Goal: Register for event/course

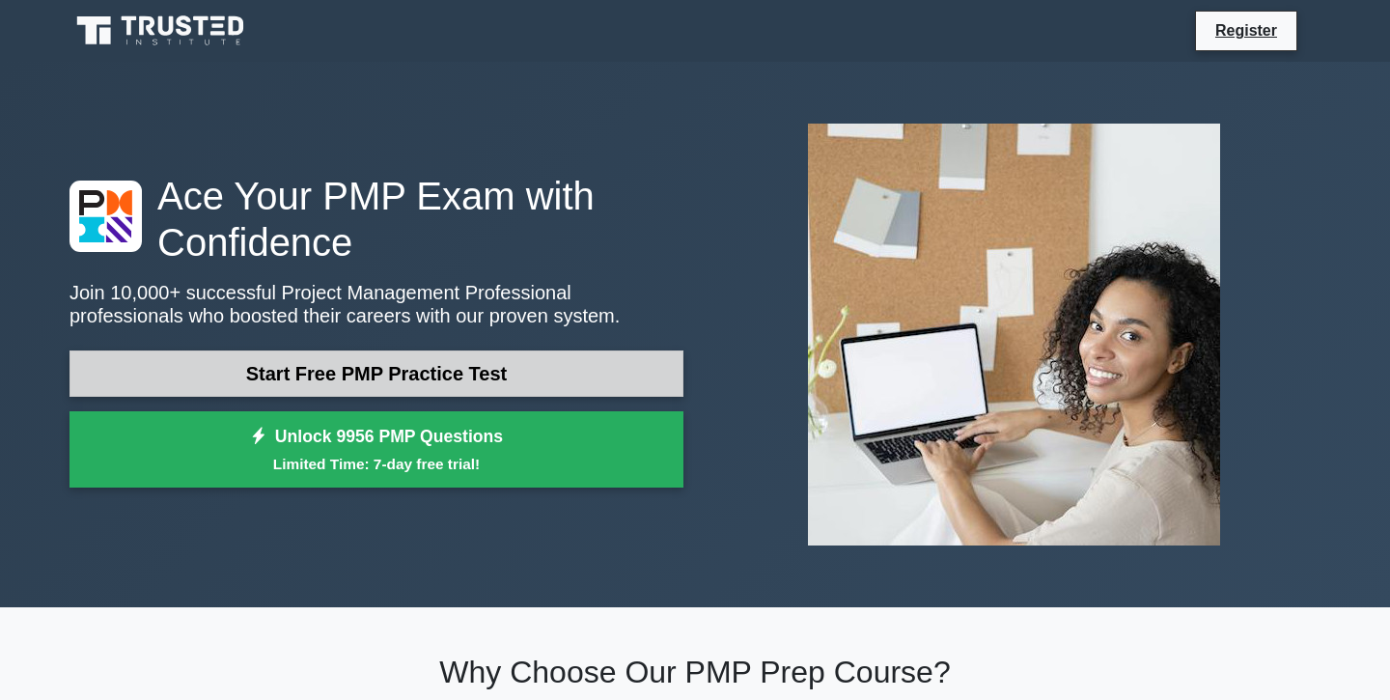
click at [395, 378] on link "Start Free PMP Practice Test" at bounding box center [377, 373] width 614 height 46
click at [421, 369] on link "Start Free PMP Practice Test" at bounding box center [377, 373] width 614 height 46
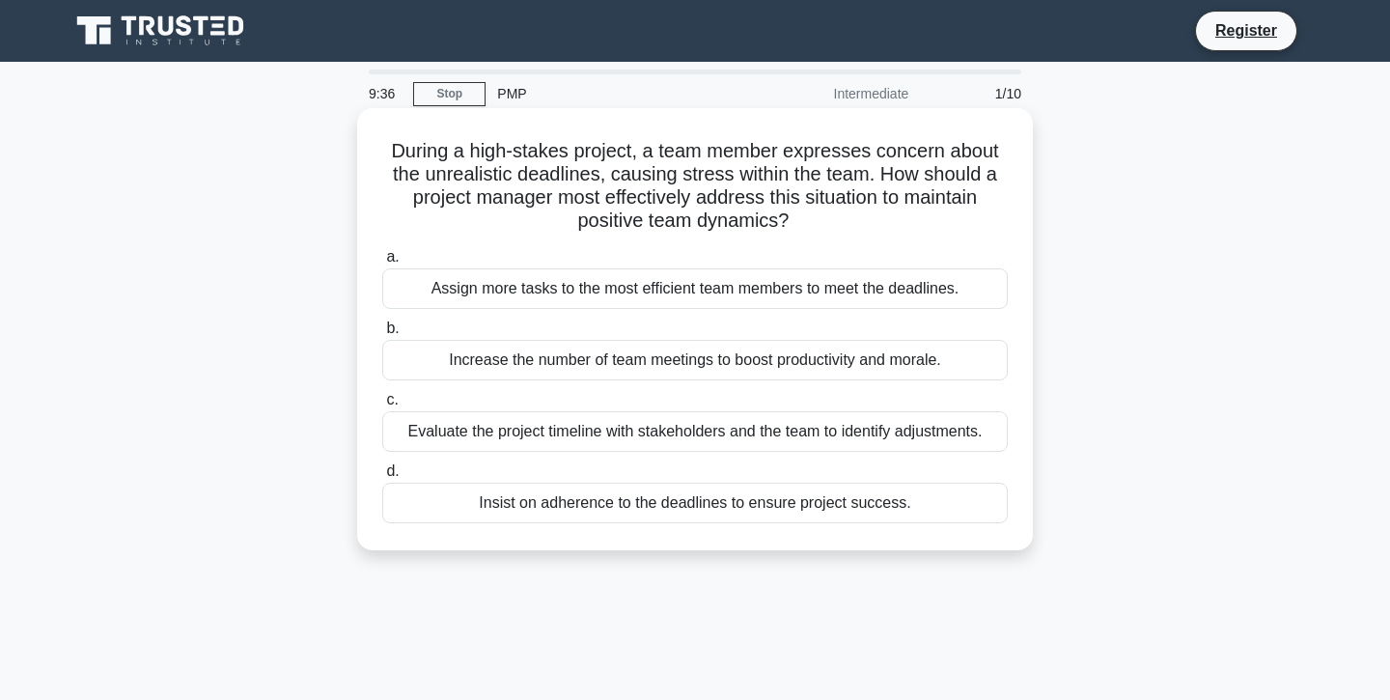
click at [470, 430] on div "Evaluate the project timeline with stakeholders and the team to identify adjust…" at bounding box center [695, 431] width 626 height 41
click at [382, 406] on input "c. Evaluate the project timeline with stakeholders and the team to identify adj…" at bounding box center [382, 400] width 0 height 13
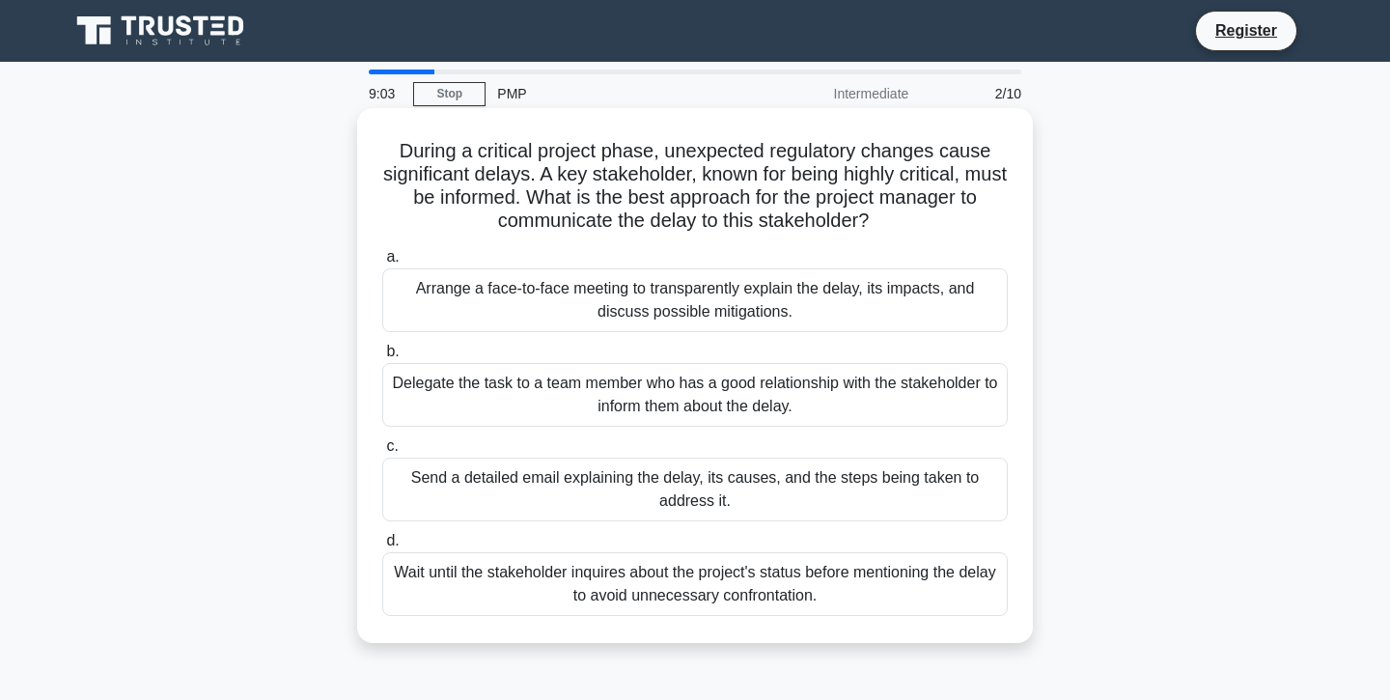
click at [563, 304] on div "Arrange a face-to-face meeting to transparently explain the delay, its impacts,…" at bounding box center [695, 300] width 626 height 64
click at [382, 264] on input "a. Arrange a face-to-face meeting to transparently explain the delay, its impac…" at bounding box center [382, 257] width 0 height 13
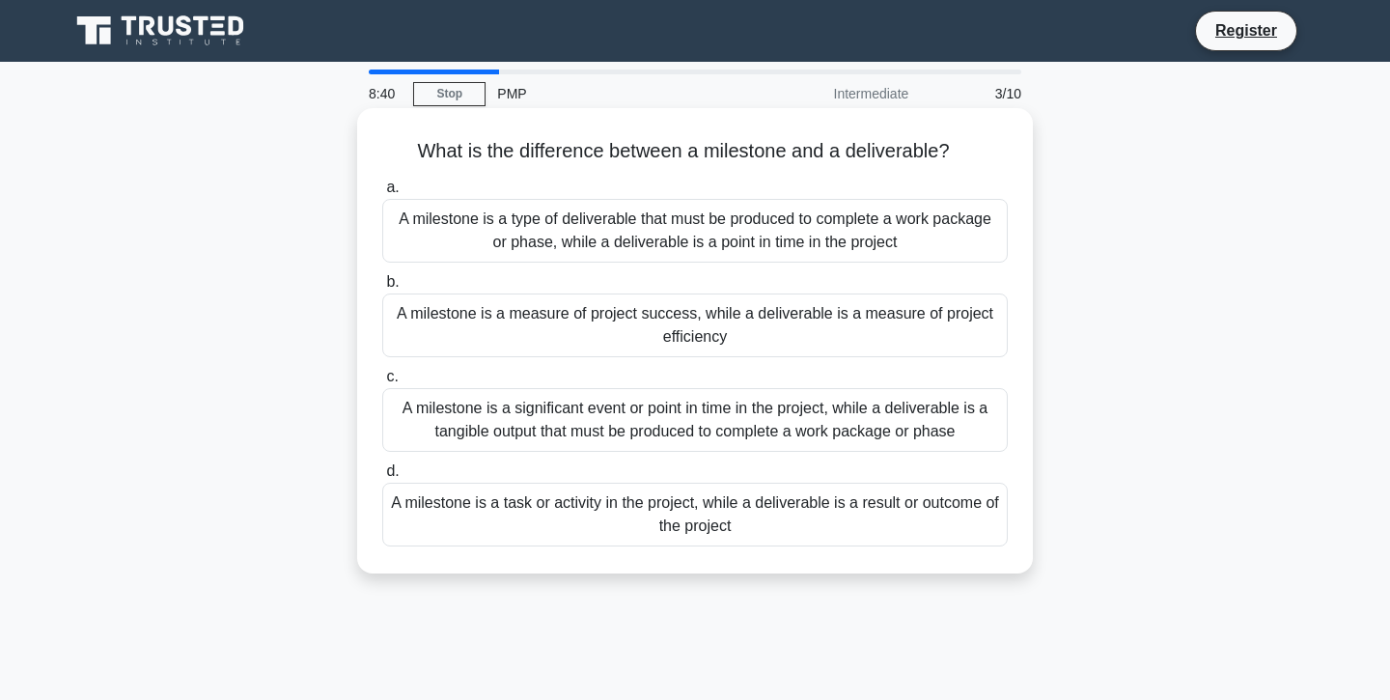
click at [727, 429] on div "A milestone is a significant event or point in time in the project, while a del…" at bounding box center [695, 420] width 626 height 64
click at [382, 383] on input "c. A milestone is a significant event or point in time in the project, while a …" at bounding box center [382, 377] width 0 height 13
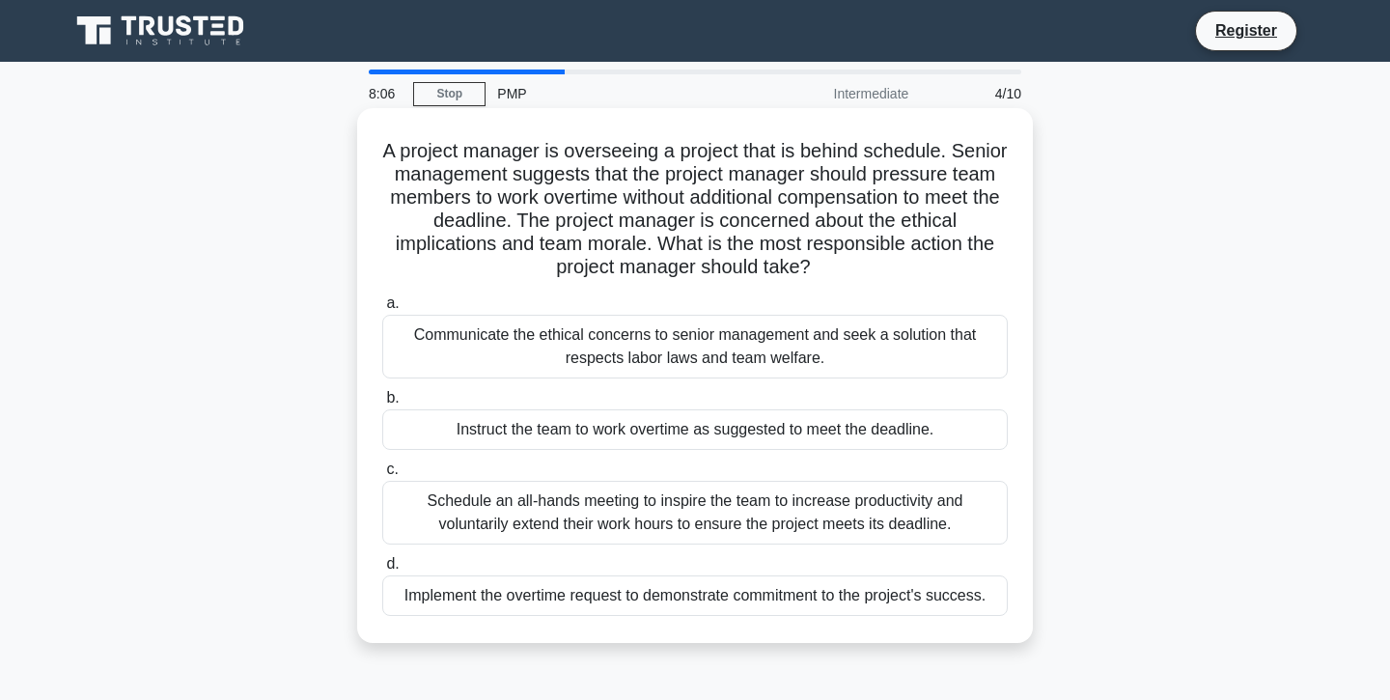
click at [715, 353] on div "Communicate the ethical concerns to senior management and seek a solution that …" at bounding box center [695, 347] width 626 height 64
click at [382, 310] on input "a. Communicate the ethical concerns to senior management and seek a solution th…" at bounding box center [382, 303] width 0 height 13
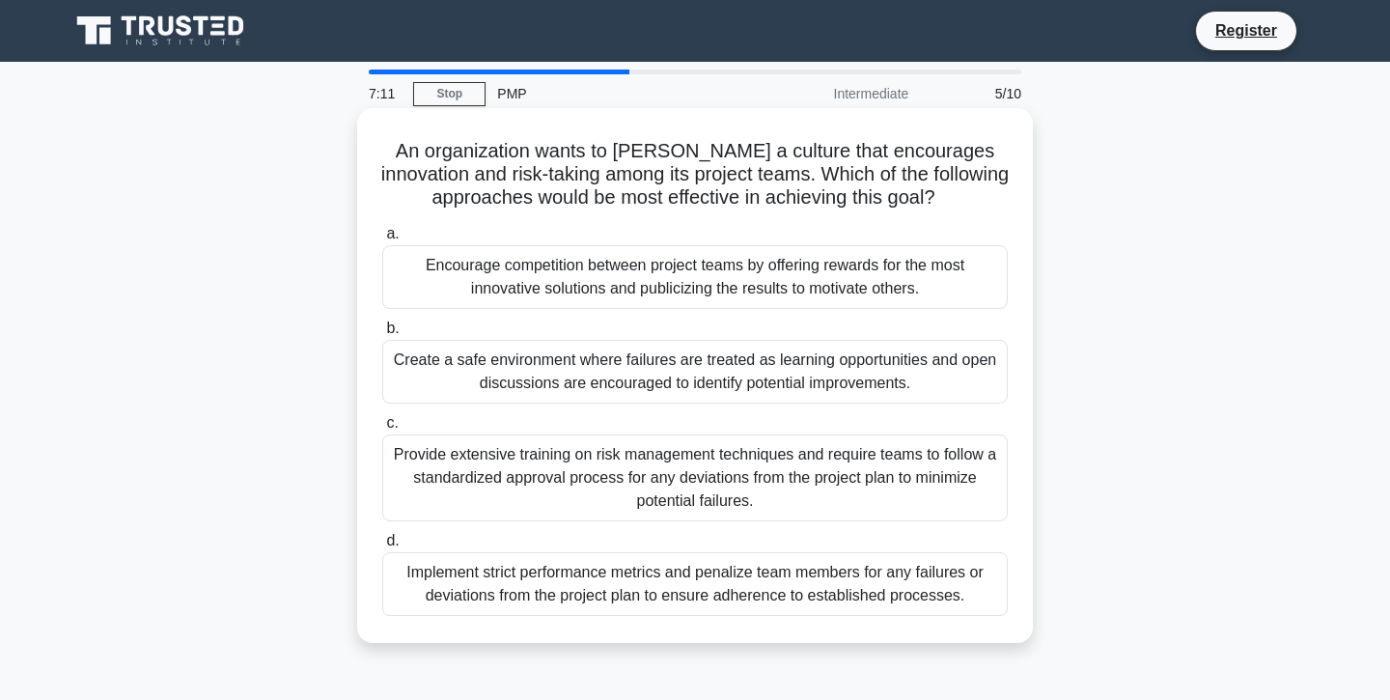
click at [564, 381] on div "Create a safe environment where failures are treated as learning opportunities …" at bounding box center [695, 372] width 626 height 64
click at [382, 335] on input "b. Create a safe environment where failures are treated as learning opportuniti…" at bounding box center [382, 328] width 0 height 13
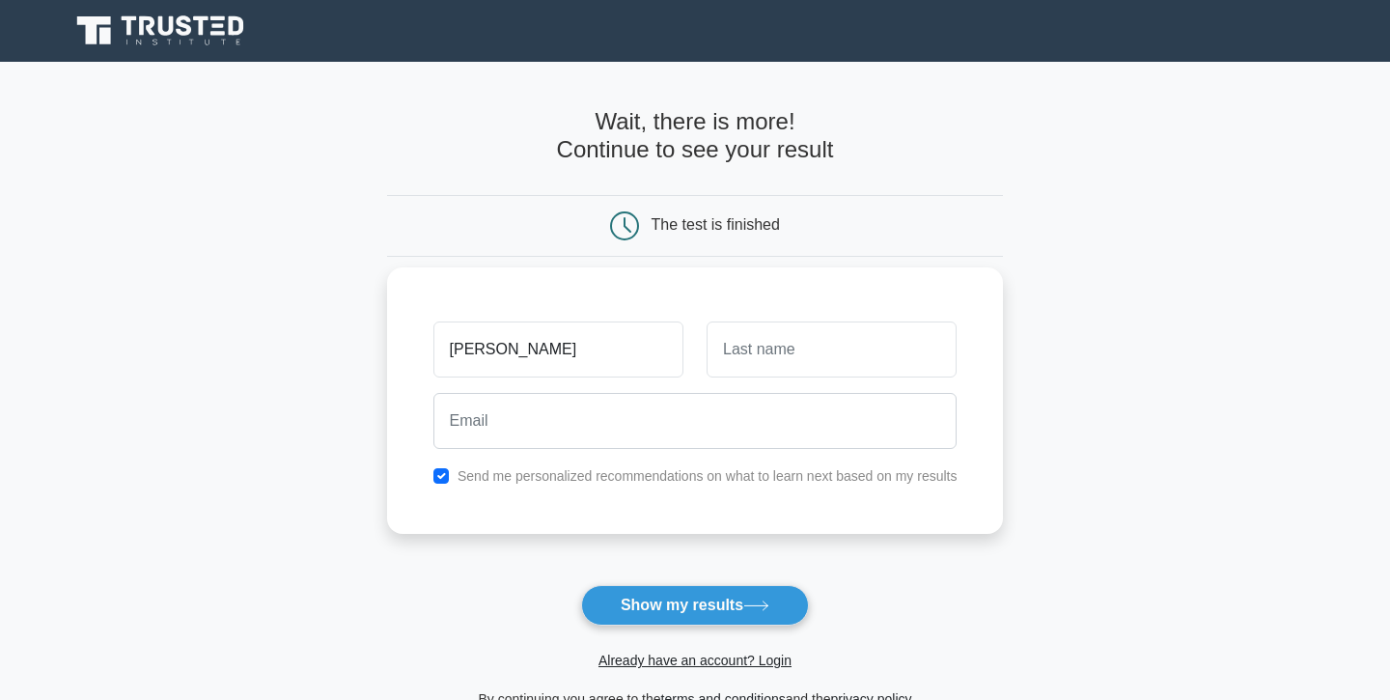
type input "[PERSON_NAME]"
type input "bahkl"
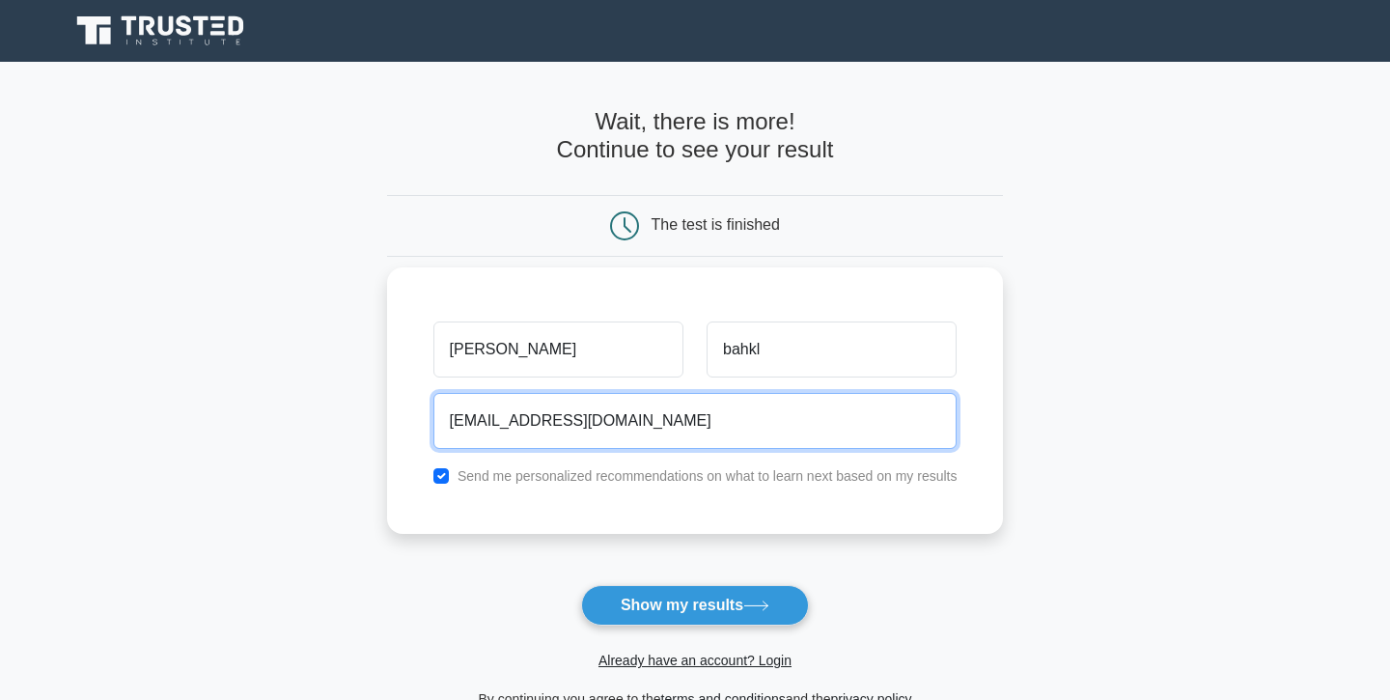
type input "[EMAIL_ADDRESS][DOMAIN_NAME]"
click at [694, 604] on button "Show my results" at bounding box center [695, 605] width 228 height 41
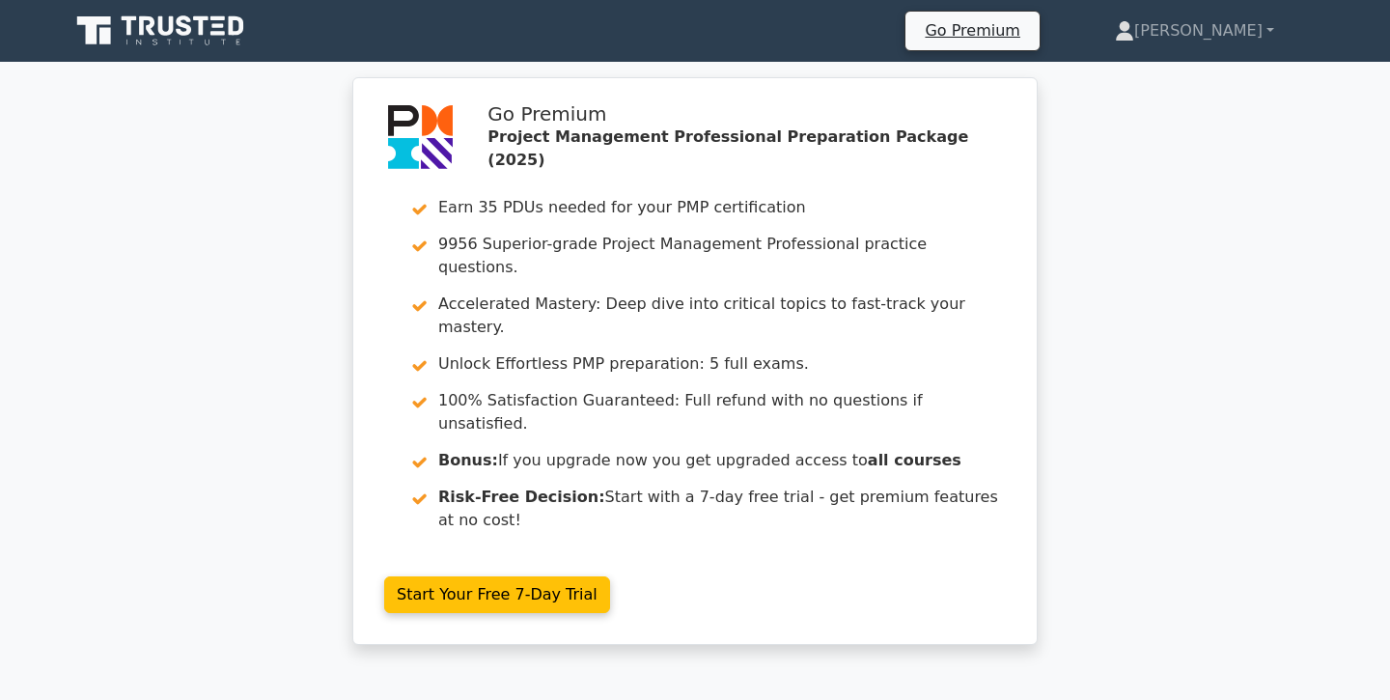
click at [1198, 554] on div "Go Premium Project Management Professional Preparation Package (2025) Earn 35 P…" at bounding box center [695, 372] width 1390 height 591
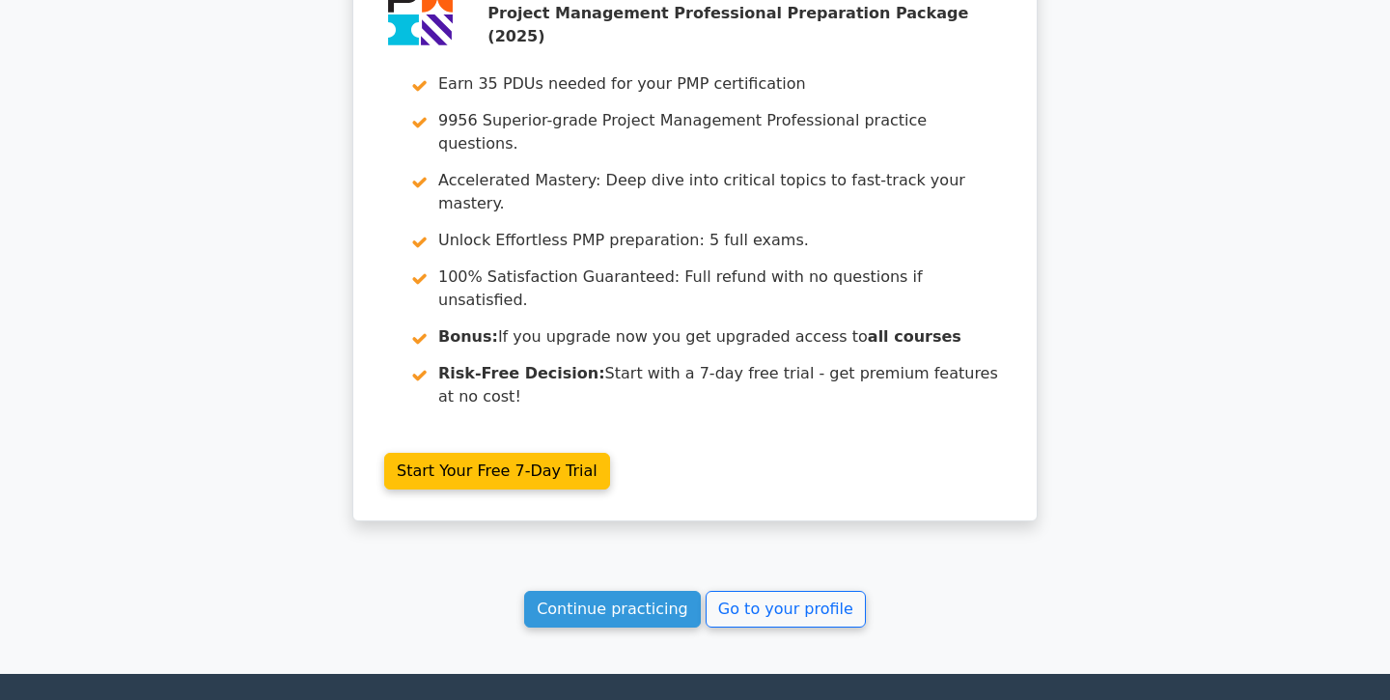
scroll to position [3042, 0]
